Goal: Task Accomplishment & Management: Complete application form

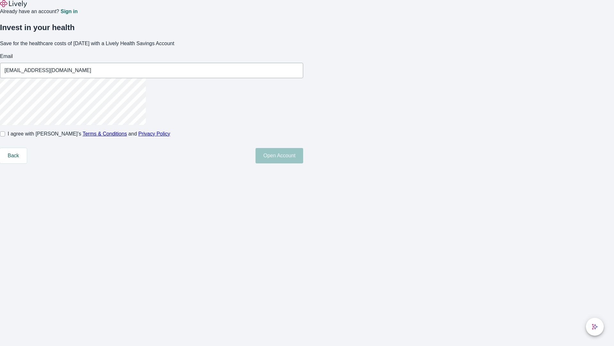
click at [5, 136] on input "I agree with Lively’s Terms & Conditions and Privacy Policy" at bounding box center [2, 133] width 5 height 5
checkbox input "true"
click at [303, 163] on button "Open Account" at bounding box center [280, 155] width 48 height 15
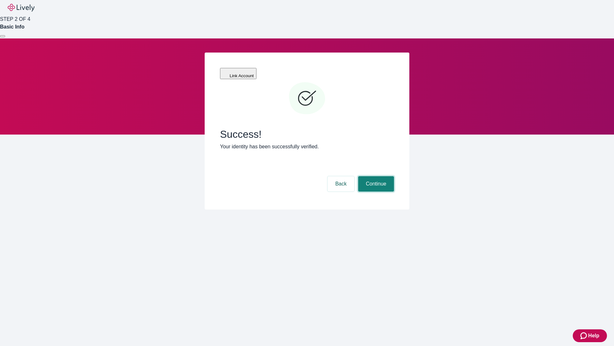
click at [375, 176] on button "Continue" at bounding box center [376, 183] width 36 height 15
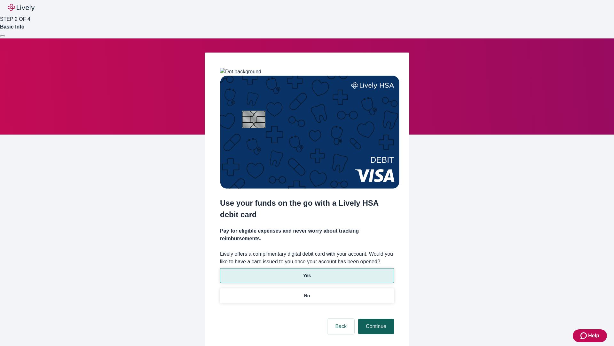
click at [307, 292] on p "No" at bounding box center [307, 295] width 6 height 7
click at [375, 318] on button "Continue" at bounding box center [376, 325] width 36 height 15
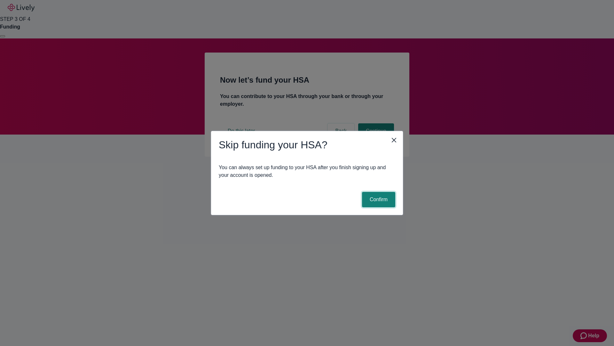
click at [378, 199] on button "Confirm" at bounding box center [378, 199] width 33 height 15
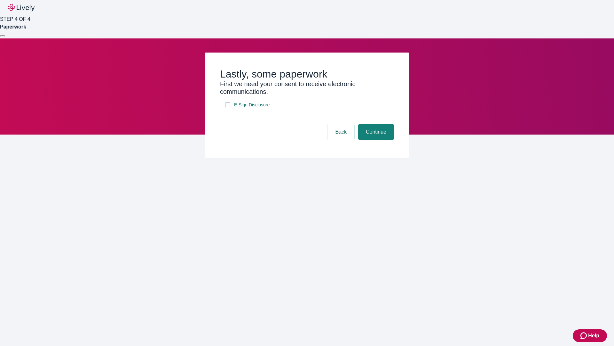
click at [228, 107] on input "E-Sign Disclosure" at bounding box center [227, 104] width 5 height 5
checkbox input "true"
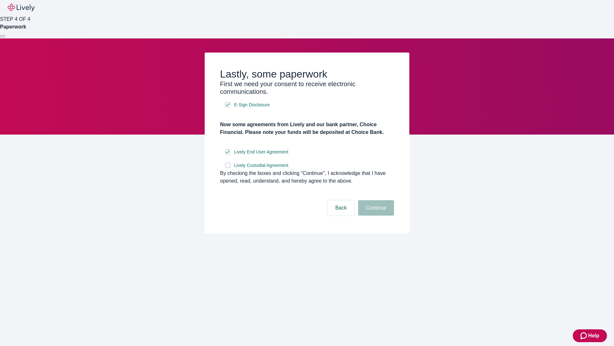
click at [228, 168] on input "Lively Custodial Agreement" at bounding box center [227, 165] width 5 height 5
checkbox input "true"
click at [375, 215] on button "Continue" at bounding box center [376, 207] width 36 height 15
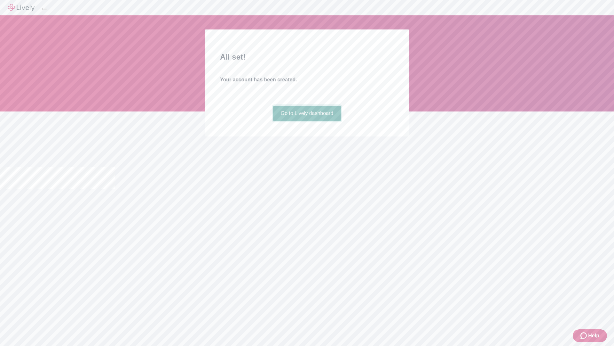
click at [307, 121] on link "Go to Lively dashboard" at bounding box center [307, 113] width 68 height 15
